Goal: Browse casually

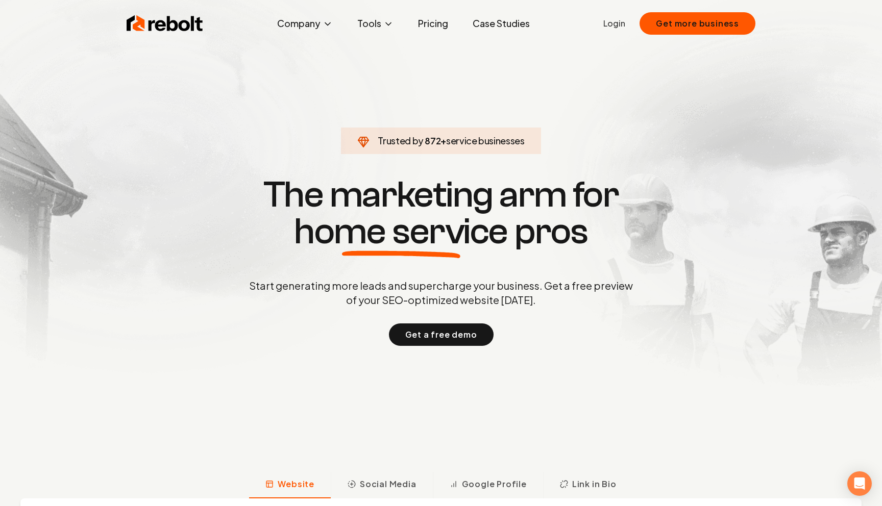
click at [215, 133] on section "Trusted by 945 + service businesses The marketing arm for home service pros Sta…" at bounding box center [441, 261] width 506 height 456
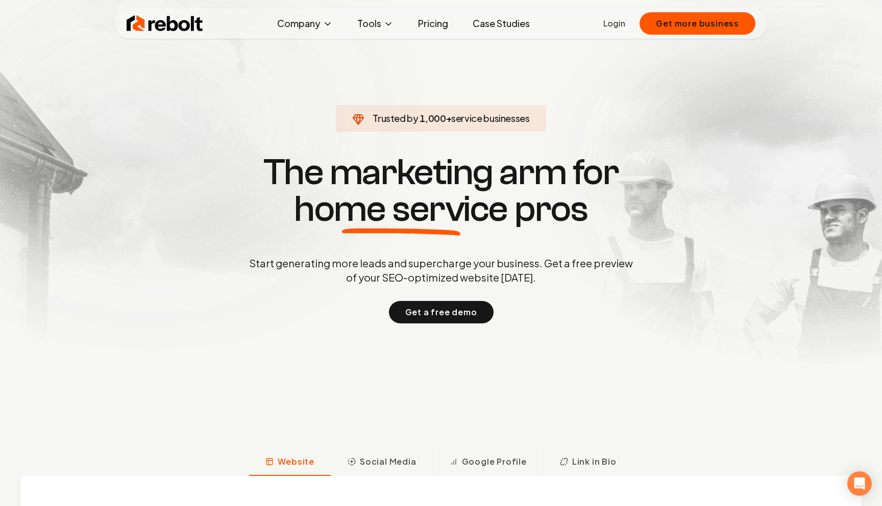
scroll to position [23, 0]
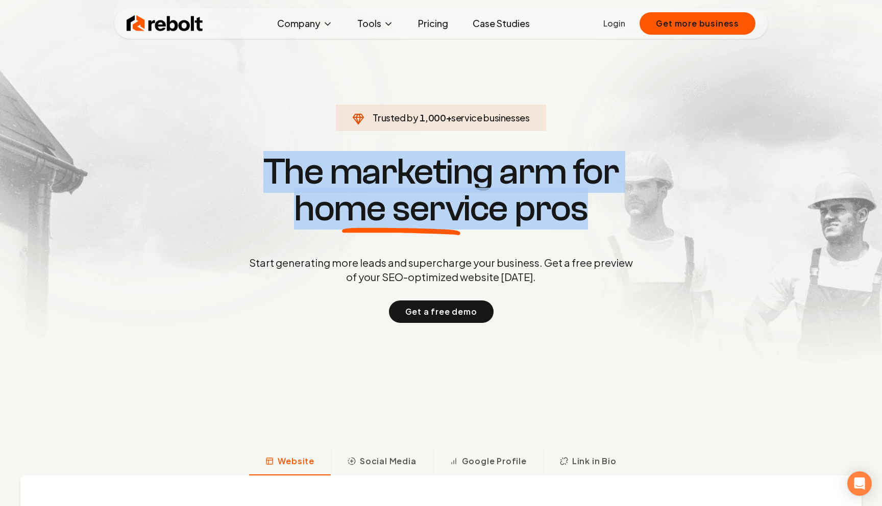
drag, startPoint x: 251, startPoint y: 159, endPoint x: 620, endPoint y: 202, distance: 371.7
click at [624, 202] on h1 "The marketing arm for home service pros" at bounding box center [441, 191] width 490 height 74
click at [620, 202] on h1 "The marketing arm for home service pros" at bounding box center [441, 191] width 490 height 74
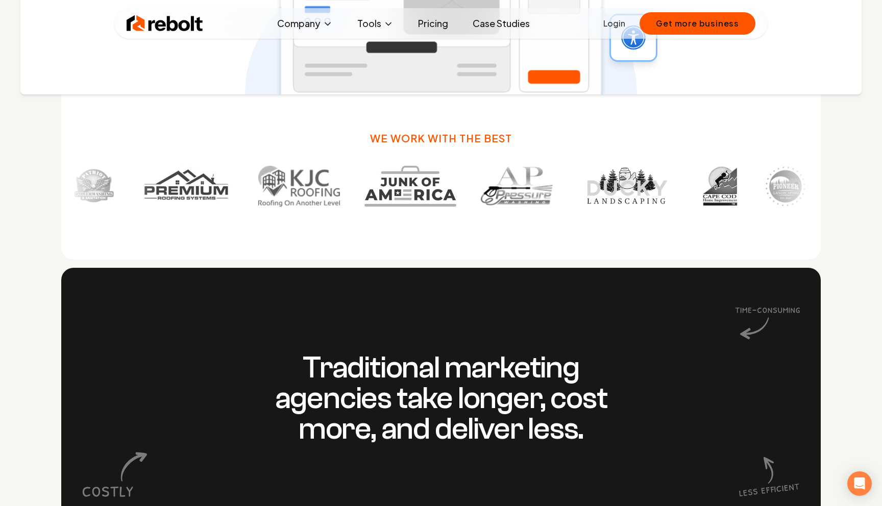
scroll to position [1186, 0]
